Goal: Transaction & Acquisition: Book appointment/travel/reservation

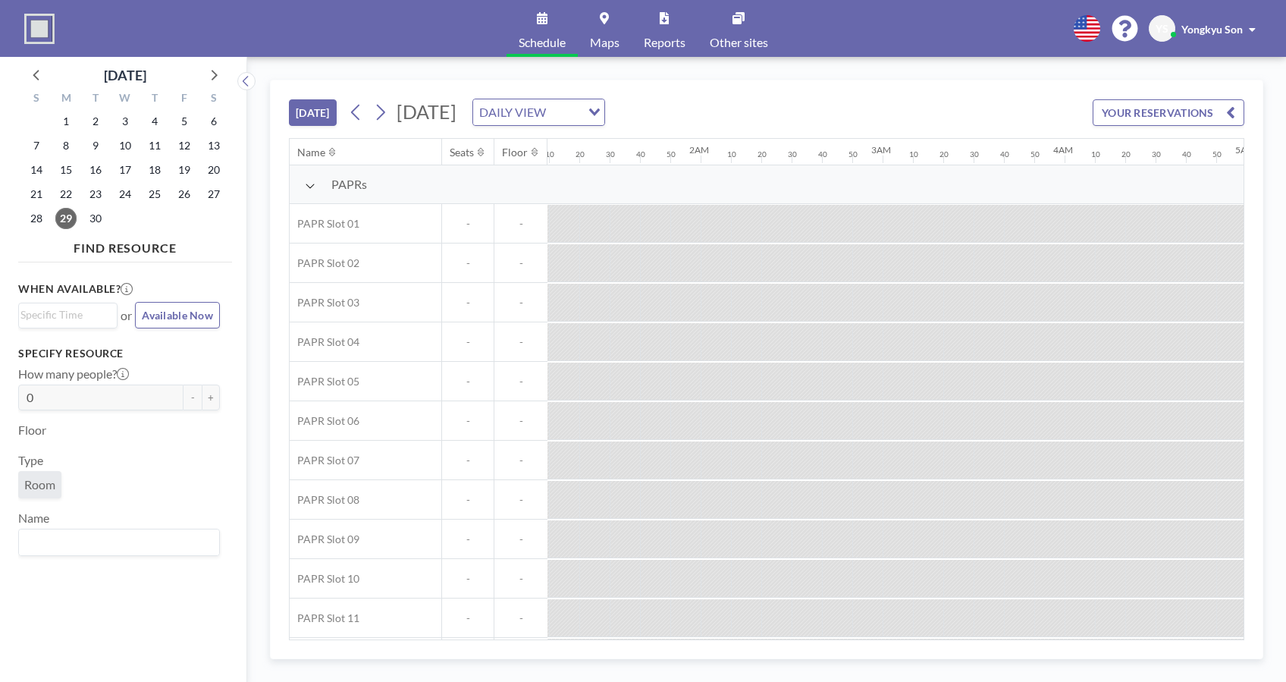
scroll to position [0, 1091]
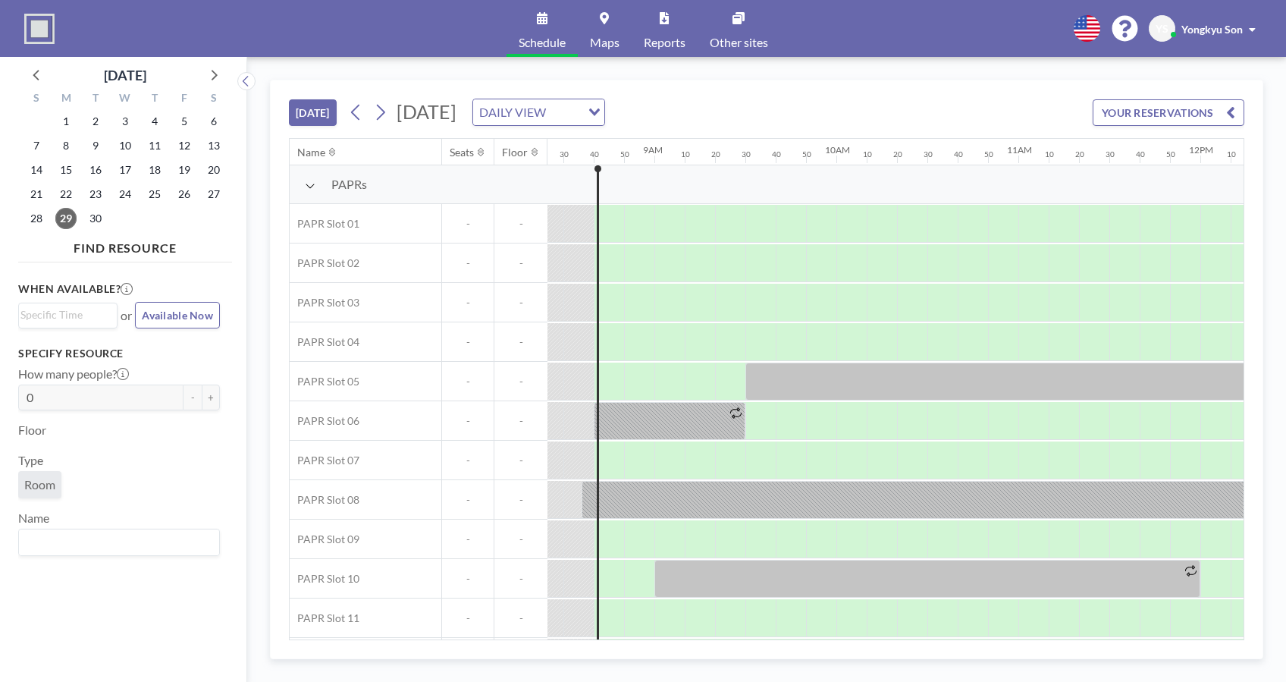
scroll to position [0, 1547]
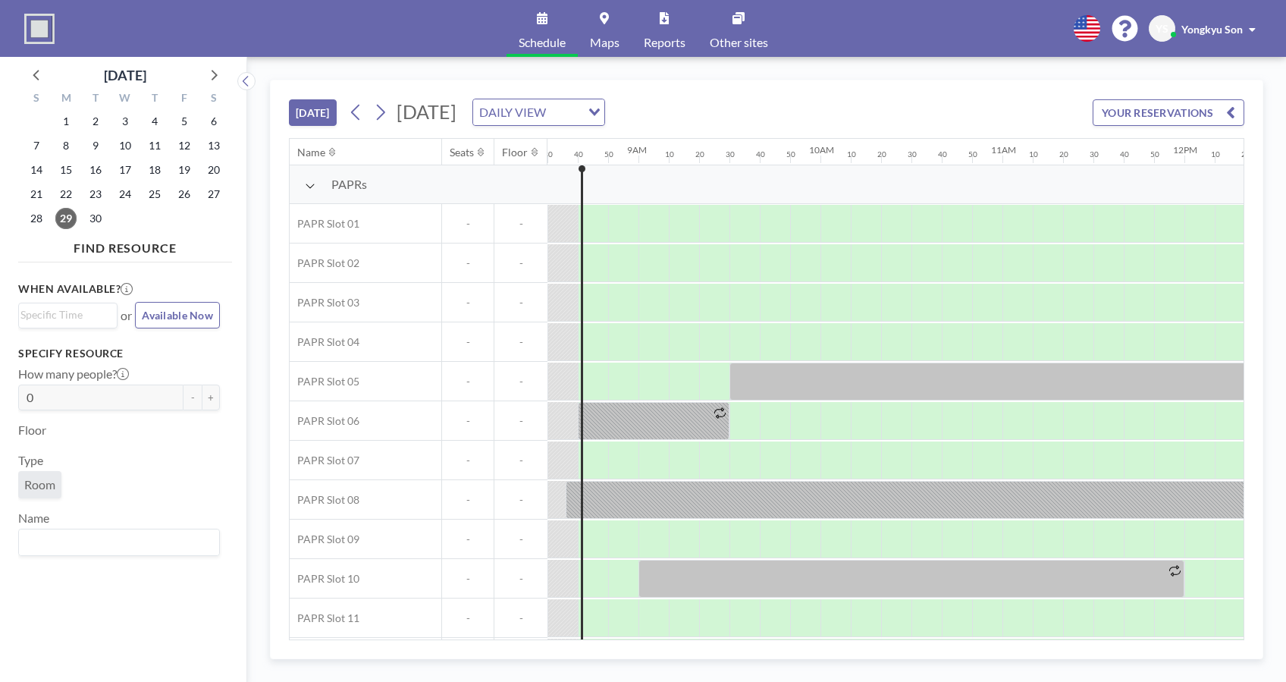
click at [368, 106] on button at bounding box center [356, 112] width 24 height 24
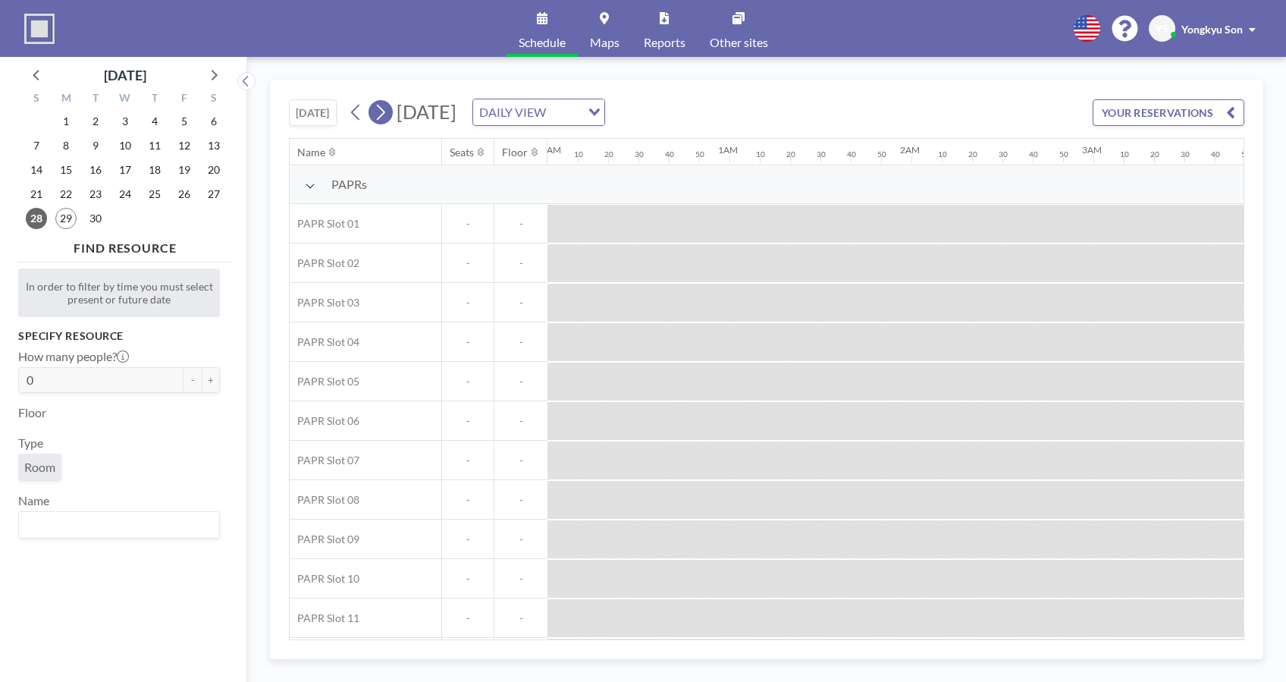
scroll to position [0, 114]
click at [381, 108] on icon at bounding box center [380, 112] width 14 height 23
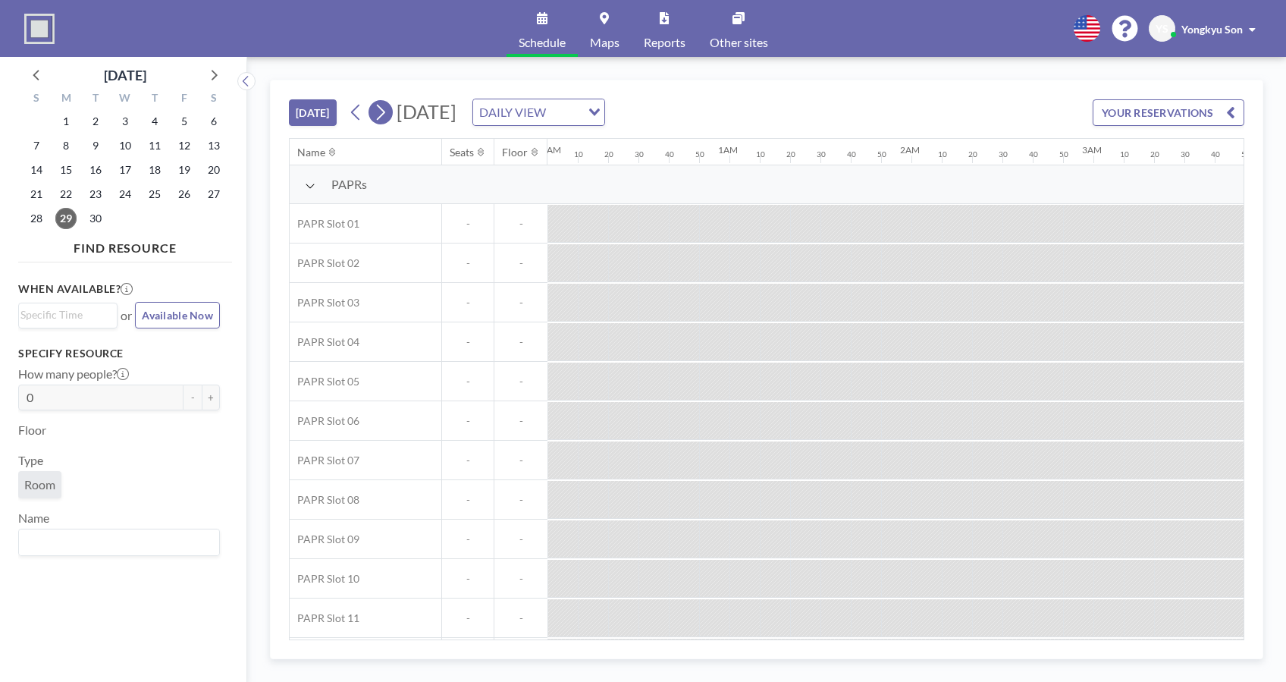
click at [381, 108] on icon at bounding box center [380, 112] width 14 height 23
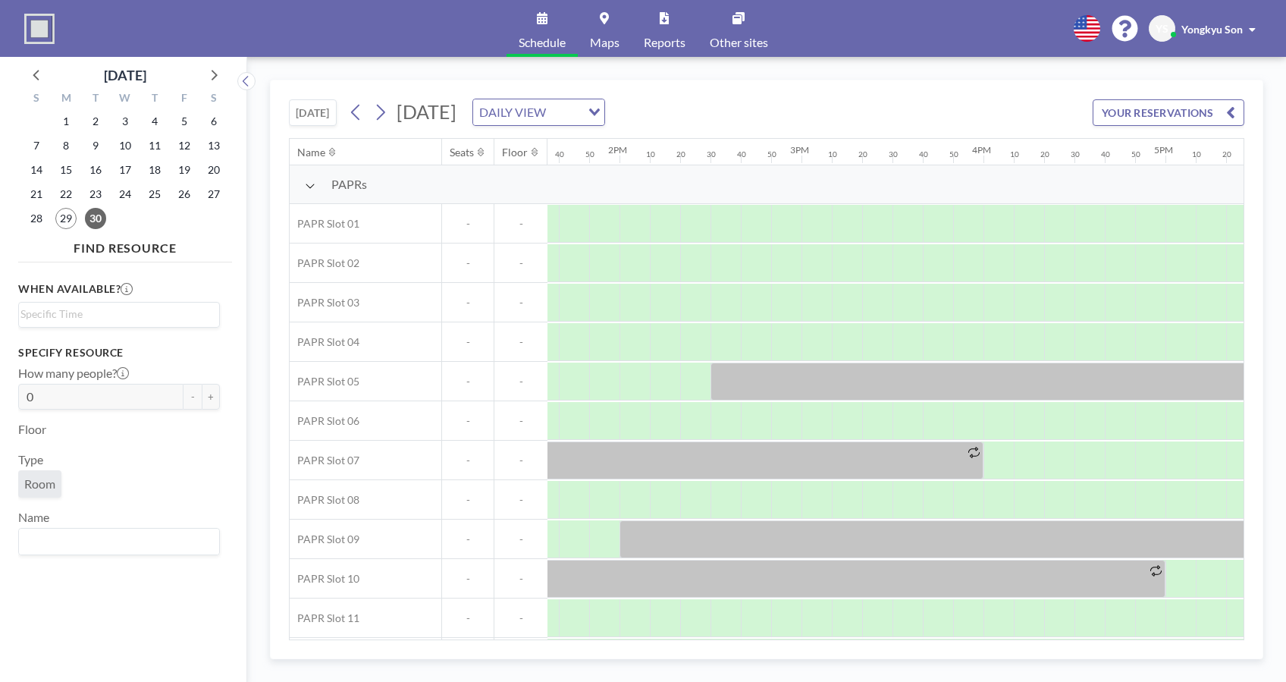
scroll to position [0, 2482]
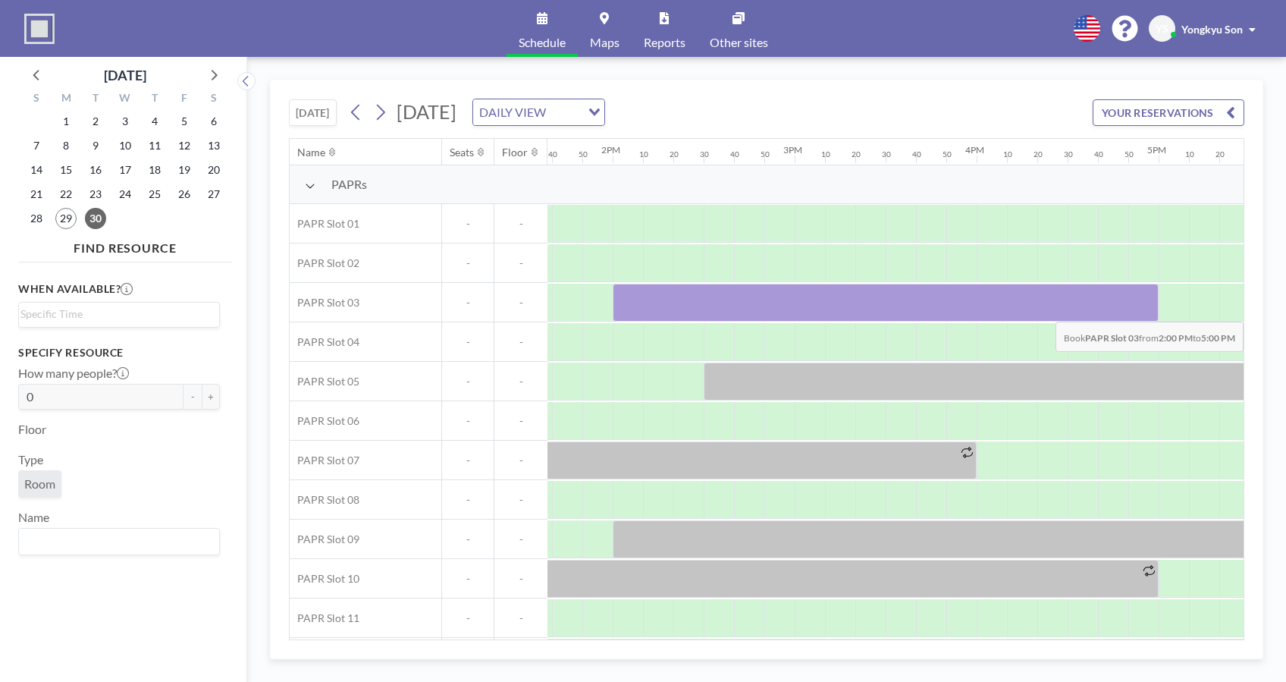
drag, startPoint x: 641, startPoint y: 303, endPoint x: 1134, endPoint y: 309, distance: 492.8
click at [1134, 309] on div at bounding box center [886, 303] width 546 height 38
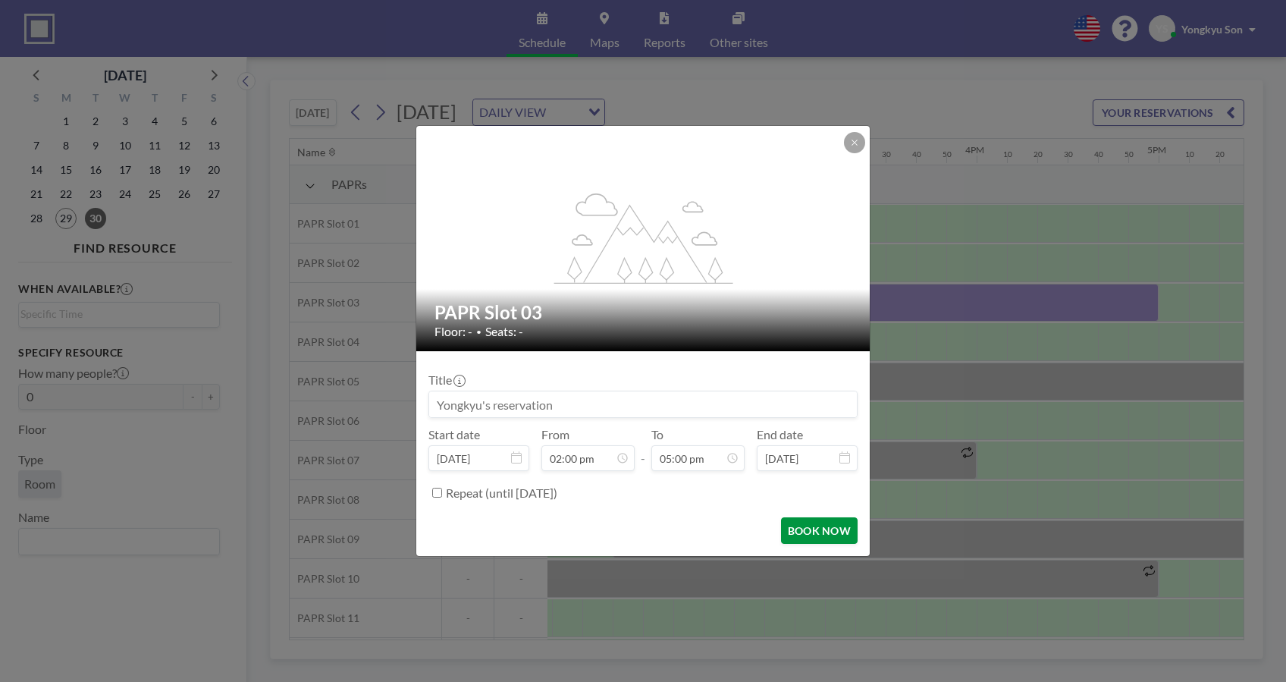
click at [819, 529] on button "BOOK NOW" at bounding box center [819, 530] width 77 height 27
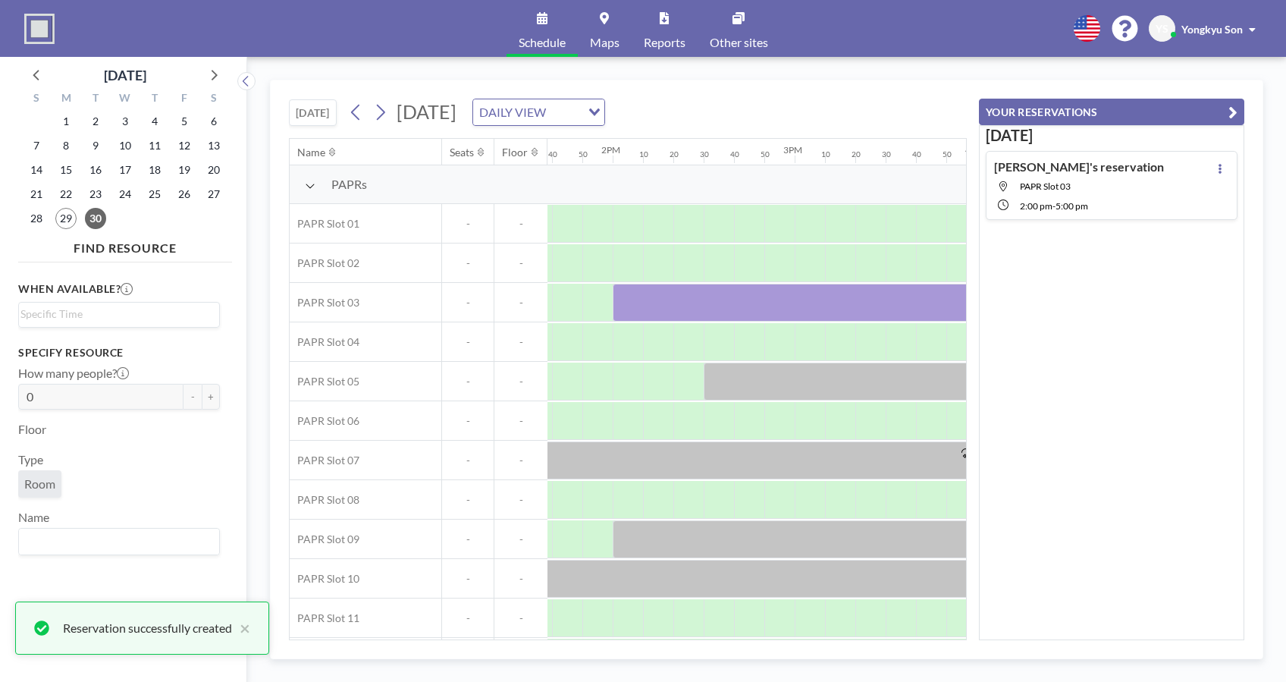
click at [1028, 458] on div "Tomorrow Yongkyu's reservation PAPR Slot 03 2:00 PM - 5:00 PM" at bounding box center [1111, 382] width 265 height 515
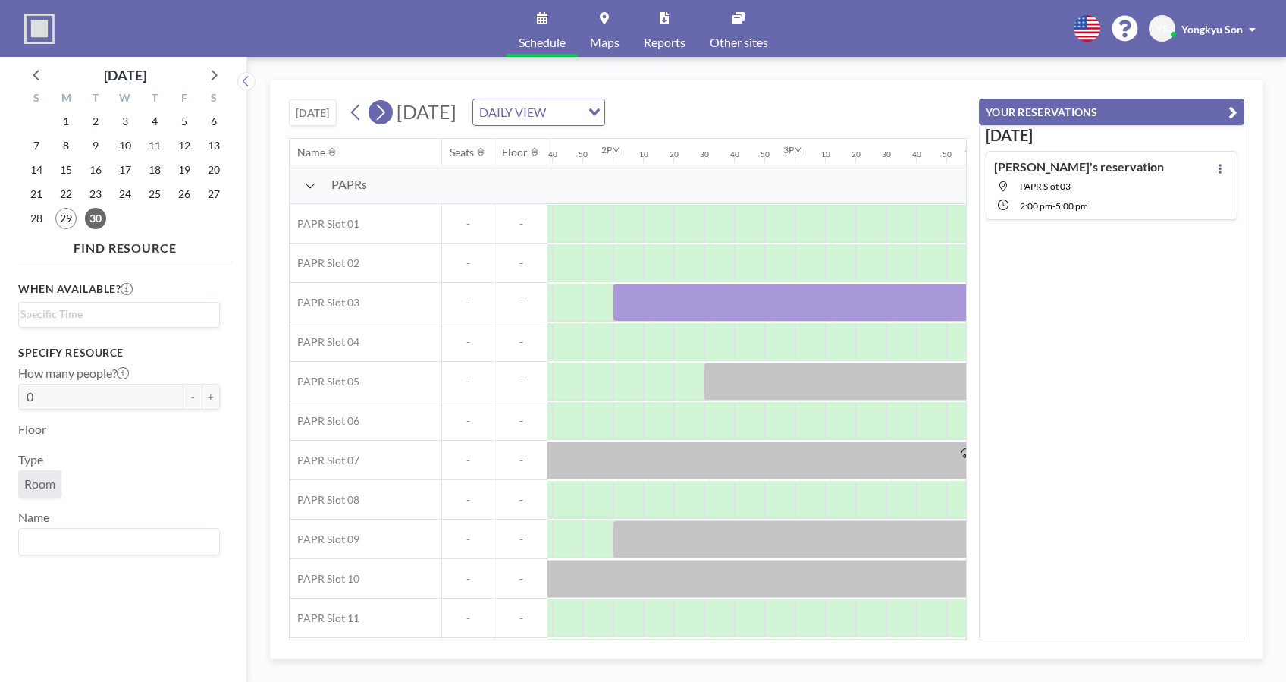
click at [380, 115] on icon at bounding box center [380, 112] width 14 height 23
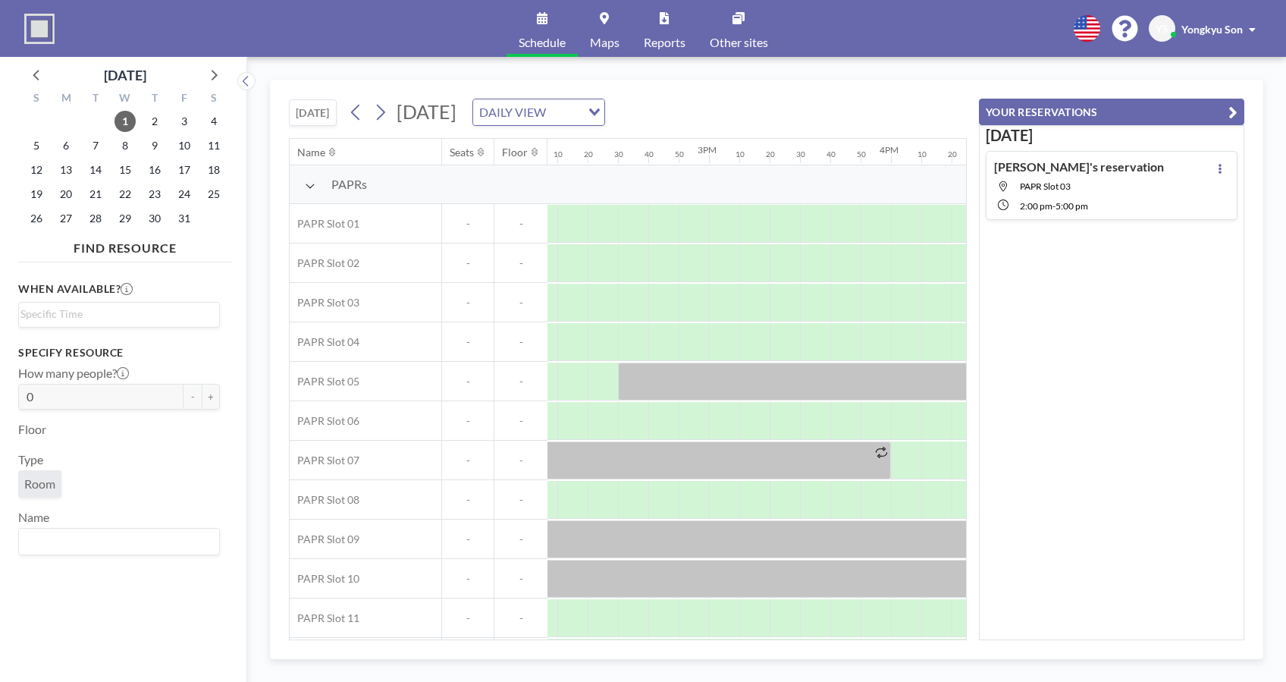
scroll to position [0, 2505]
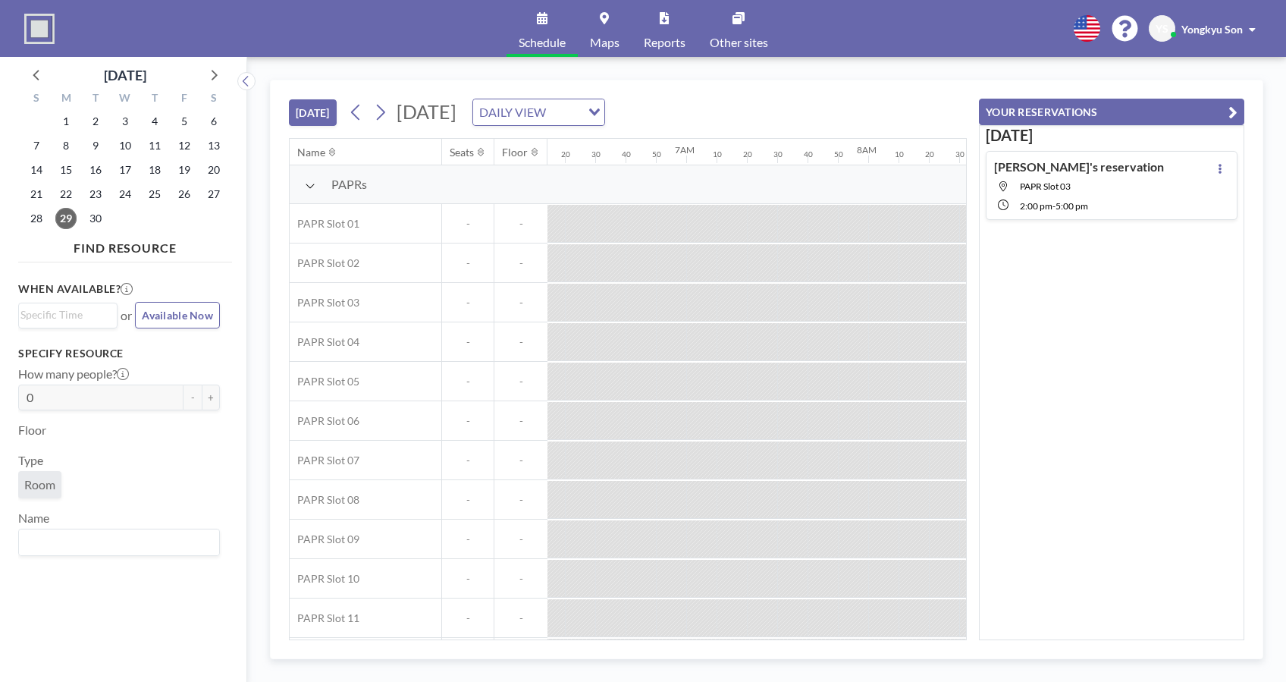
scroll to position [0, 1547]
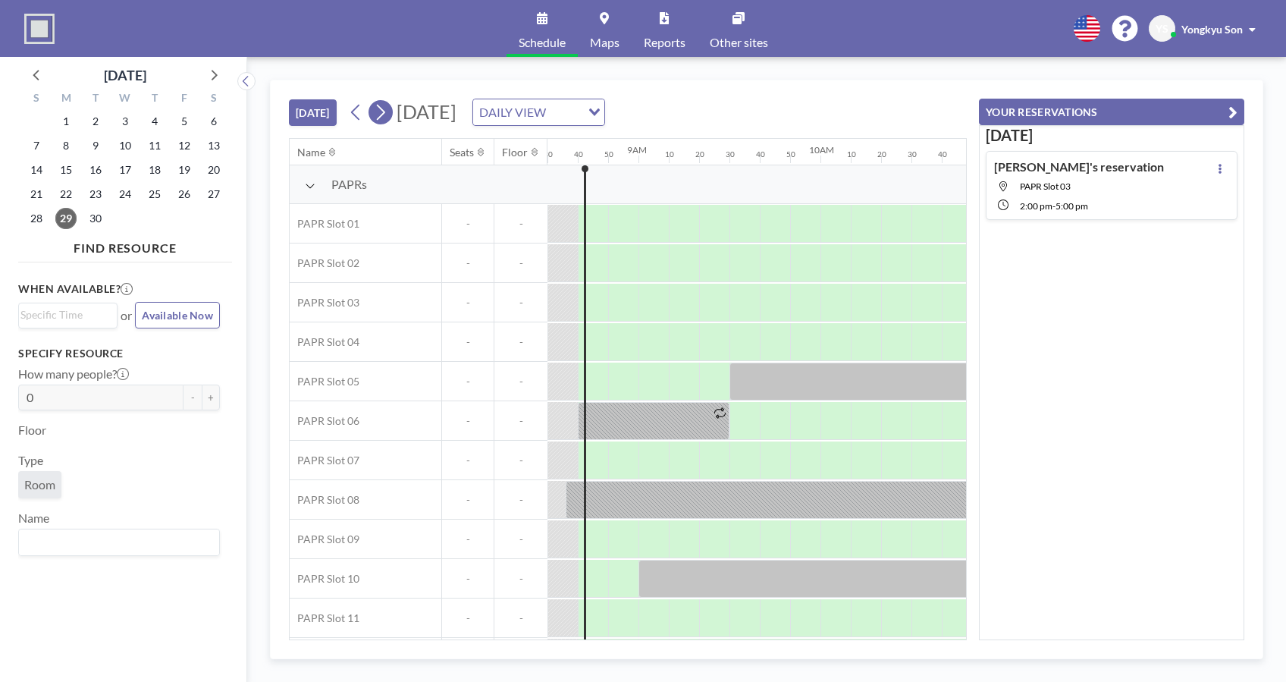
click at [387, 112] on icon at bounding box center [380, 112] width 14 height 23
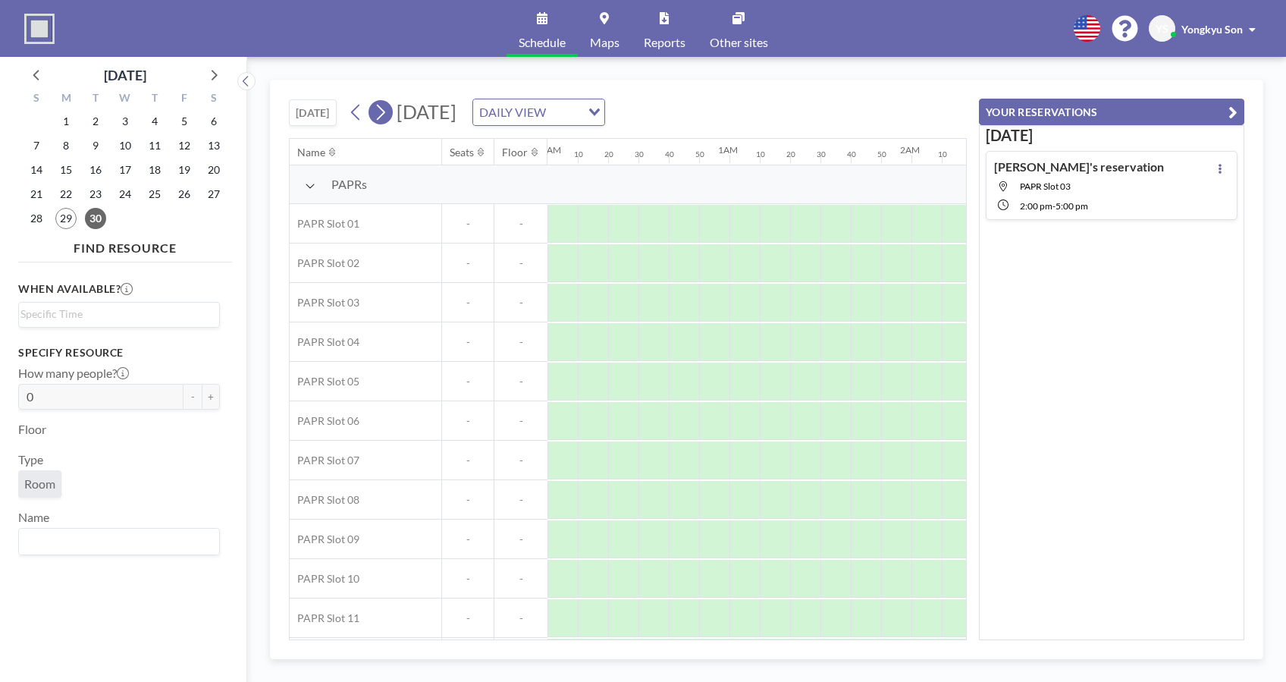
scroll to position [0, 466]
click at [387, 112] on icon at bounding box center [380, 112] width 14 height 23
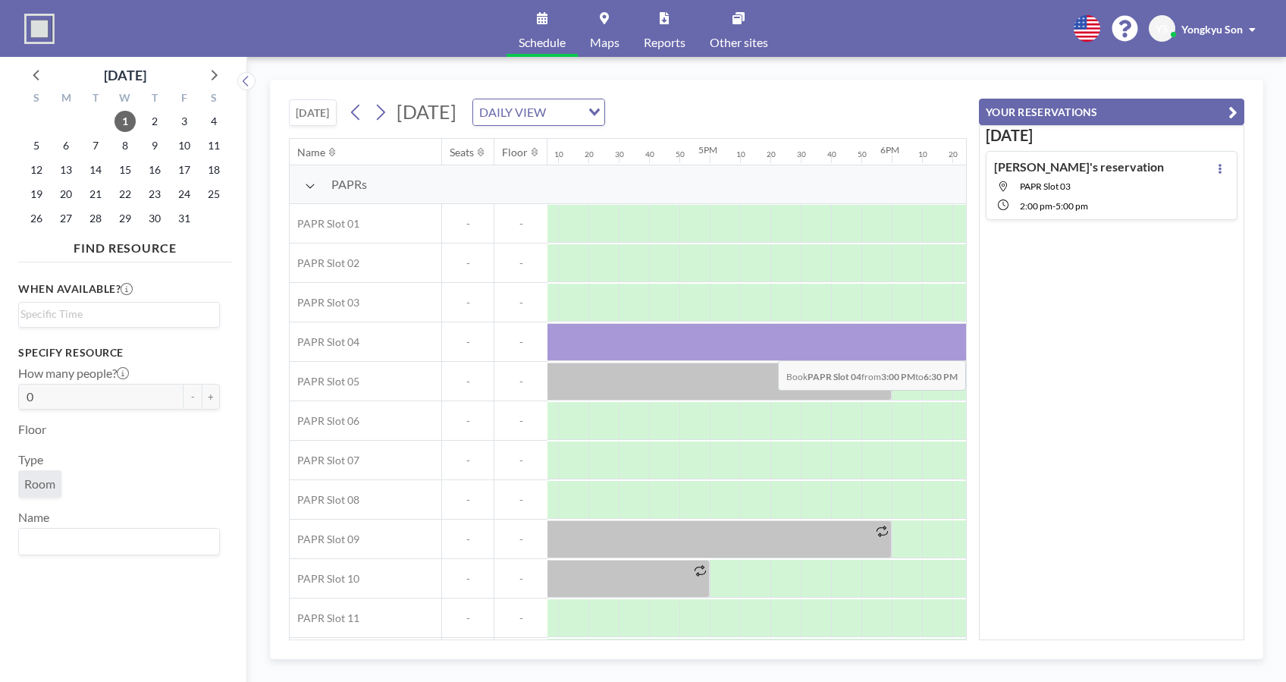
scroll to position [0, 3063]
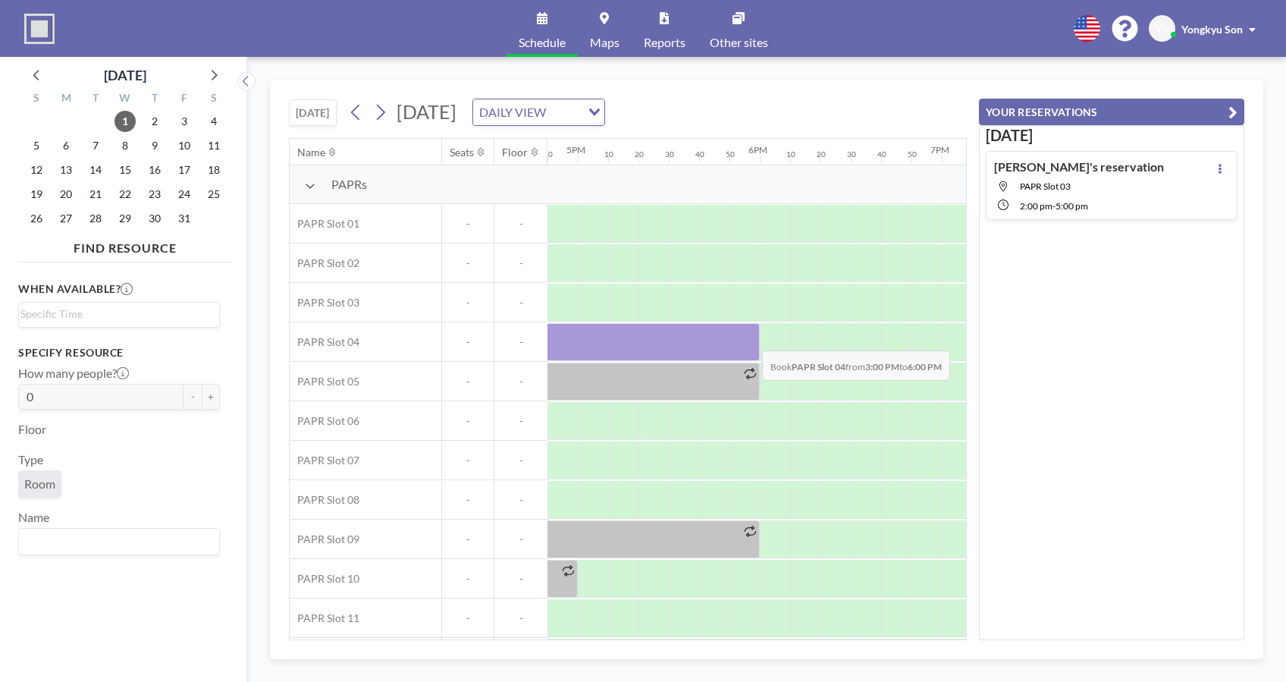
drag, startPoint x: 734, startPoint y: 343, endPoint x: 750, endPoint y: 338, distance: 16.6
click at [750, 338] on div at bounding box center [487, 342] width 546 height 38
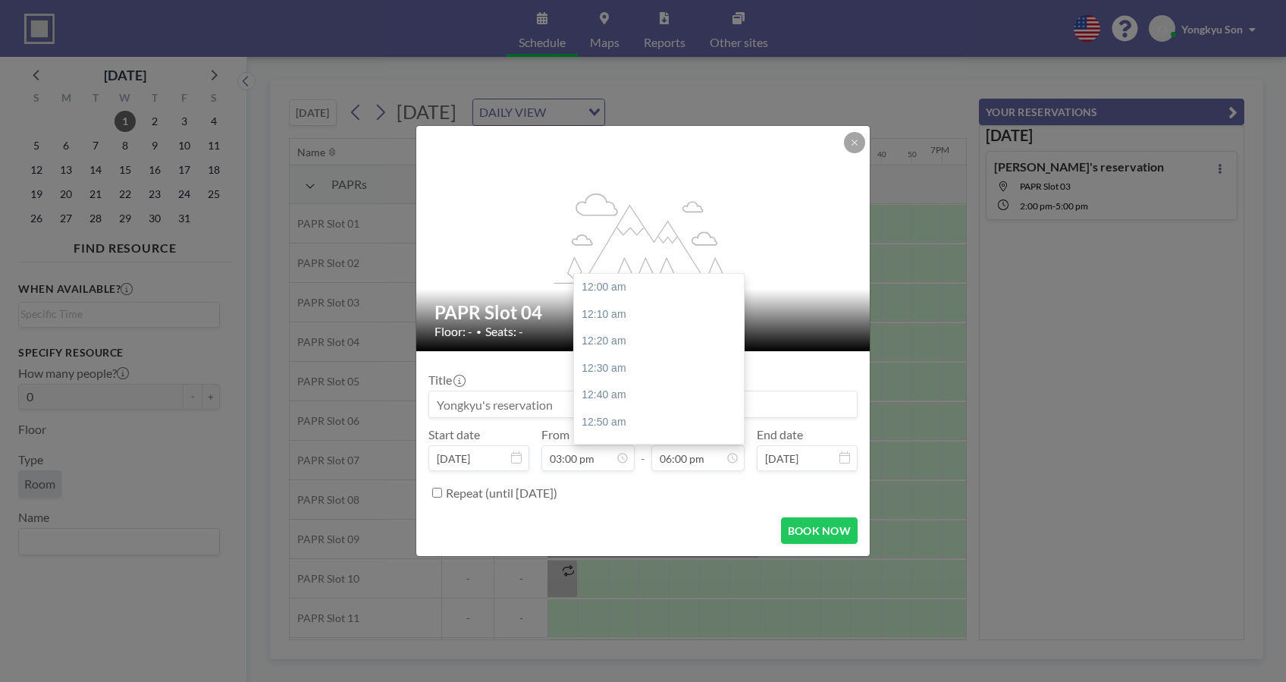
scroll to position [2915, 0]
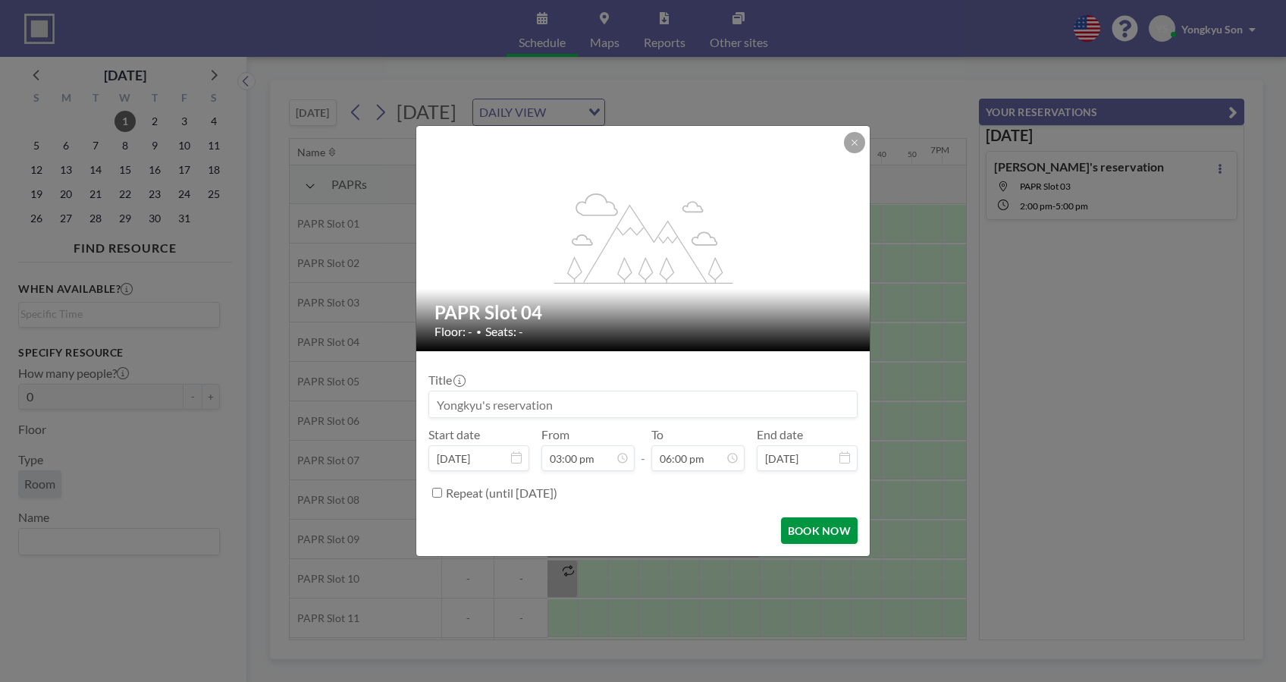
click at [800, 528] on button "BOOK NOW" at bounding box center [819, 530] width 77 height 27
